Goal: Information Seeking & Learning: Learn about a topic

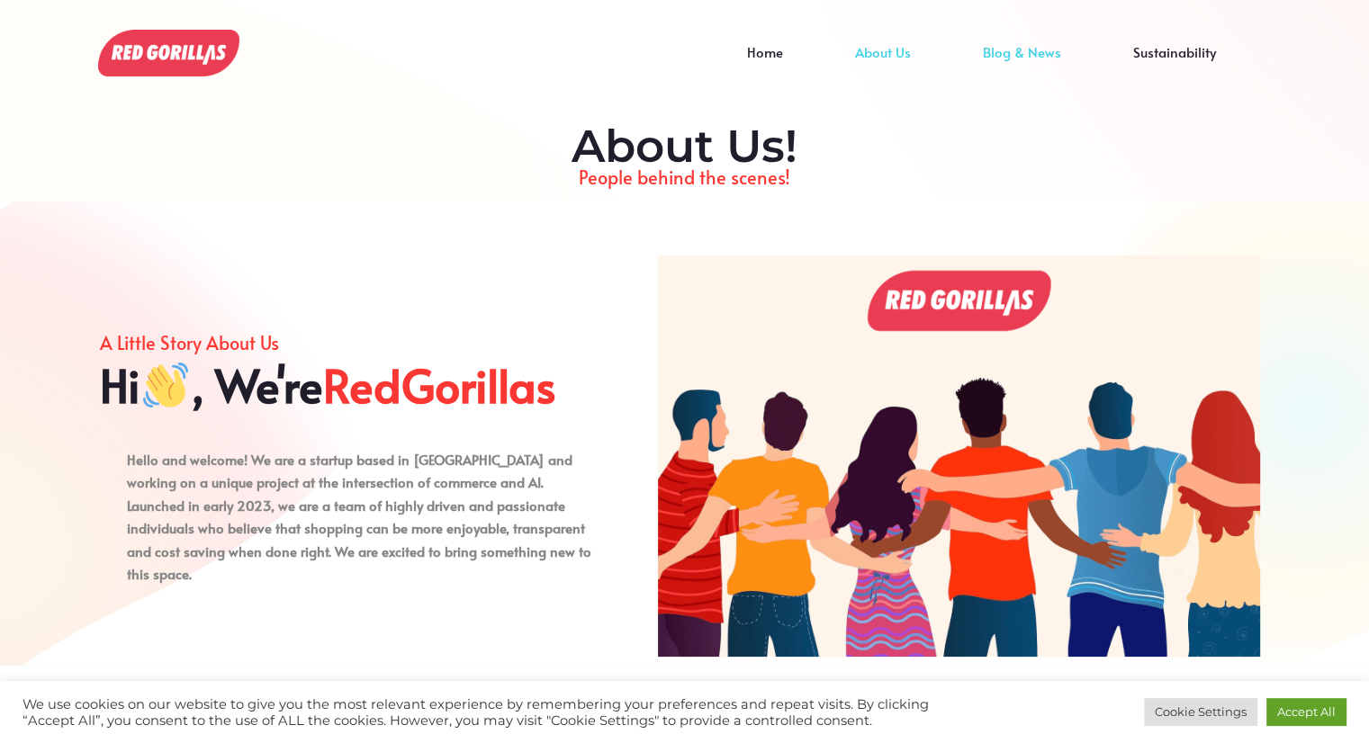
click at [1001, 52] on link "Blog & News" at bounding box center [1022, 65] width 150 height 27
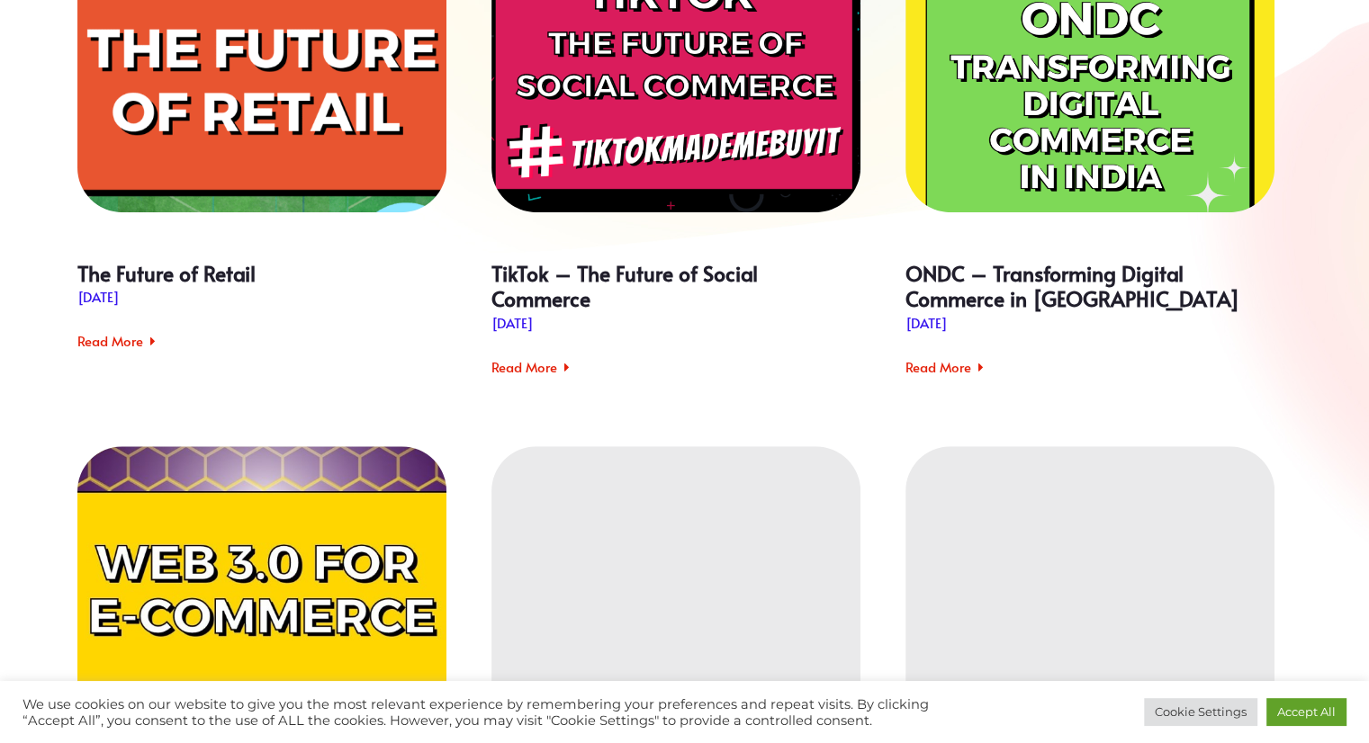
scroll to position [720, 0]
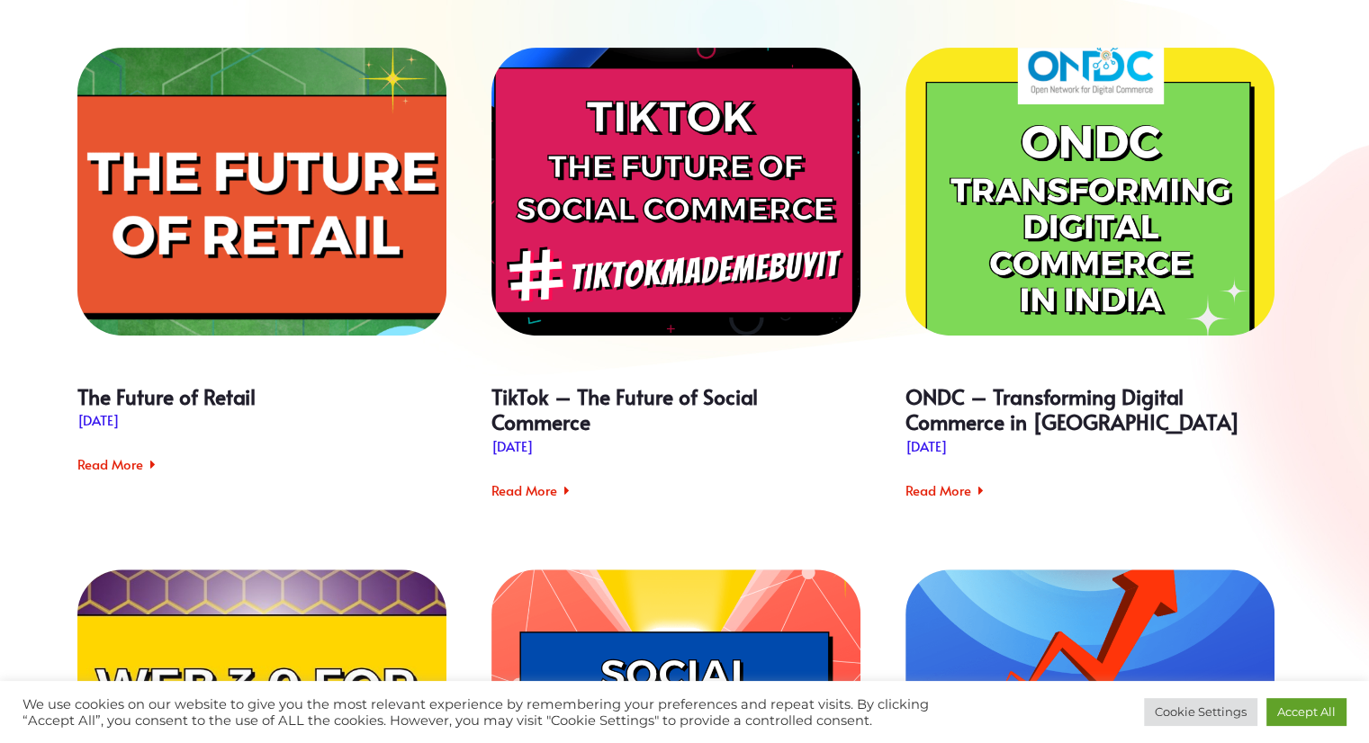
click at [744, 150] on div "TikTok – The Future of Social Commerce" at bounding box center [675, 192] width 369 height 288
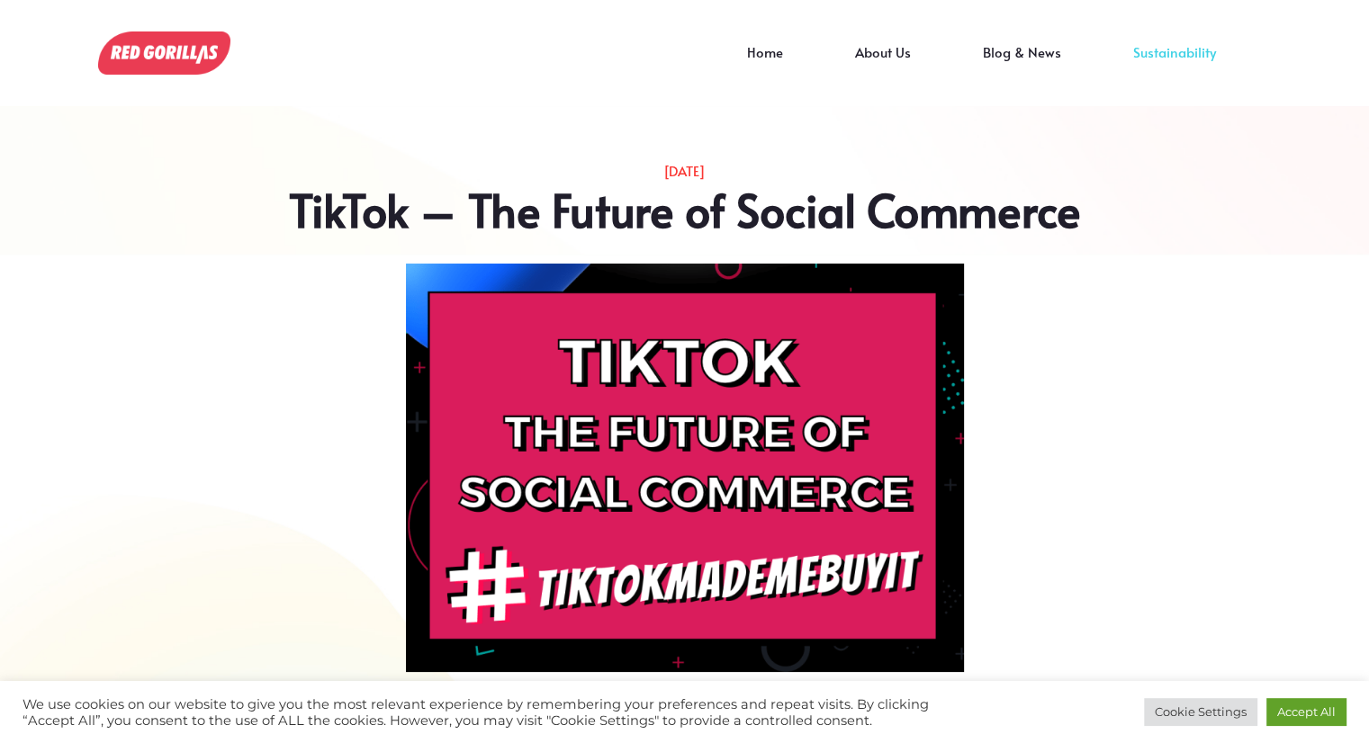
click at [1177, 52] on link "Sustainability" at bounding box center [1174, 65] width 155 height 27
